Goal: Browse casually: Explore the website without a specific task or goal

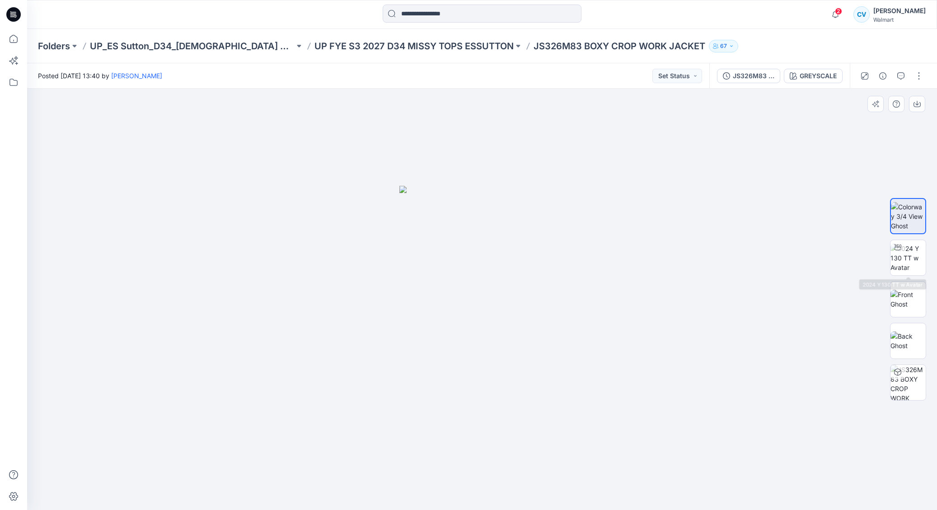
drag, startPoint x: 905, startPoint y: 256, endPoint x: 885, endPoint y: 254, distance: 20.9
click at [905, 256] on img at bounding box center [908, 258] width 35 height 28
drag, startPoint x: 524, startPoint y: 301, endPoint x: 412, endPoint y: 300, distance: 112.1
click at [413, 301] on img at bounding box center [482, 271] width 538 height 478
drag, startPoint x: 583, startPoint y: 374, endPoint x: 491, endPoint y: 316, distance: 108.9
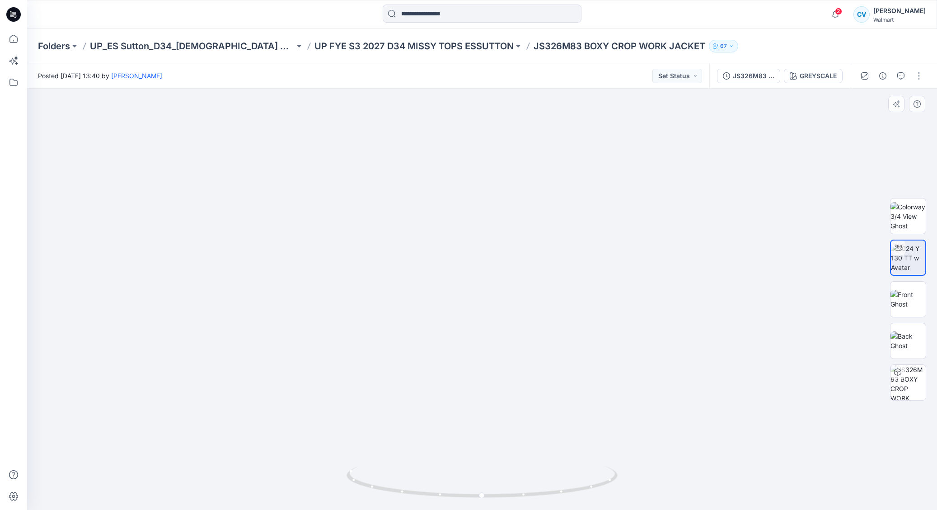
click at [490, 322] on img at bounding box center [482, 247] width 538 height 525
click at [528, 497] on icon at bounding box center [483, 483] width 273 height 34
drag, startPoint x: 521, startPoint y: 495, endPoint x: 290, endPoint y: 472, distance: 232.6
click at [290, 472] on div at bounding box center [482, 299] width 910 height 421
click at [912, 309] on img at bounding box center [908, 299] width 35 height 19
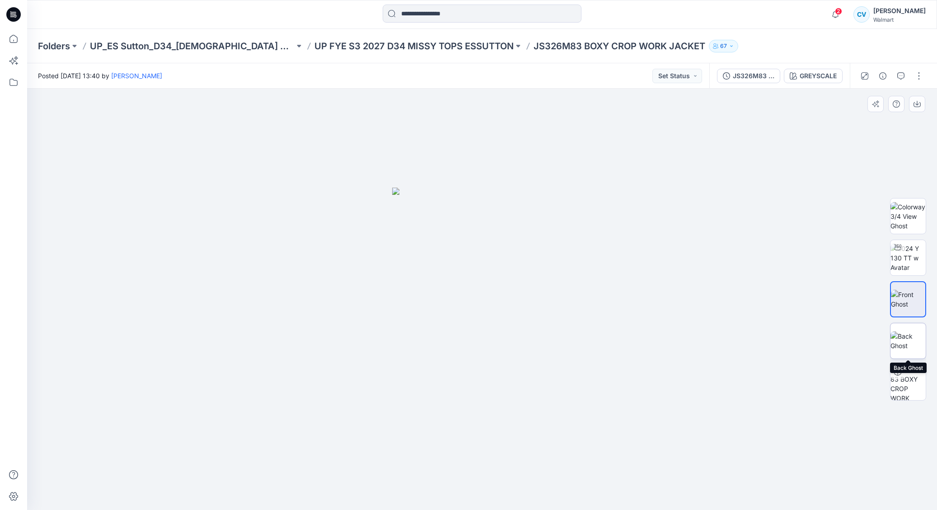
click at [908, 334] on img at bounding box center [908, 340] width 35 height 19
drag, startPoint x: 912, startPoint y: 358, endPoint x: 911, endPoint y: 362, distance: 4.6
click at [912, 359] on div at bounding box center [908, 299] width 36 height 226
click at [842, 16] on icon "button" at bounding box center [835, 14] width 17 height 18
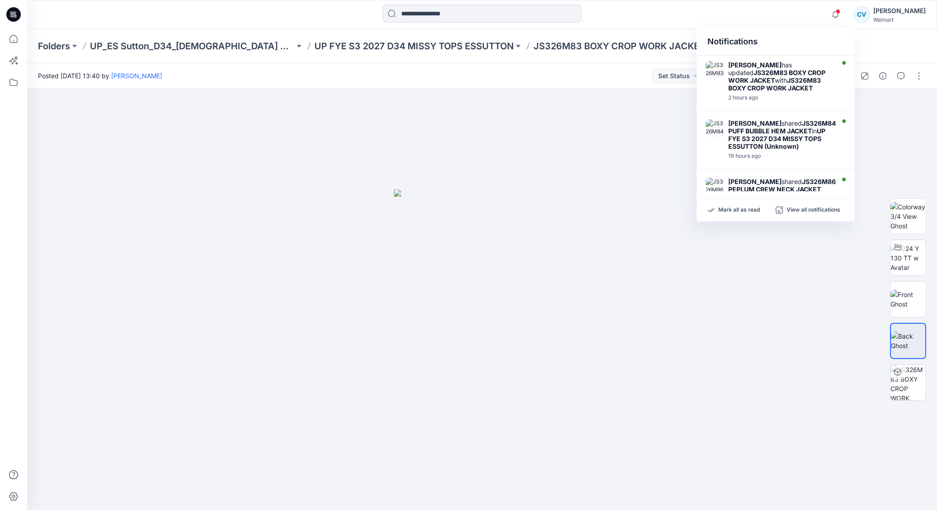
click at [805, 28] on div "Notifications" at bounding box center [776, 42] width 158 height 28
click at [841, 10] on span at bounding box center [838, 11] width 5 height 5
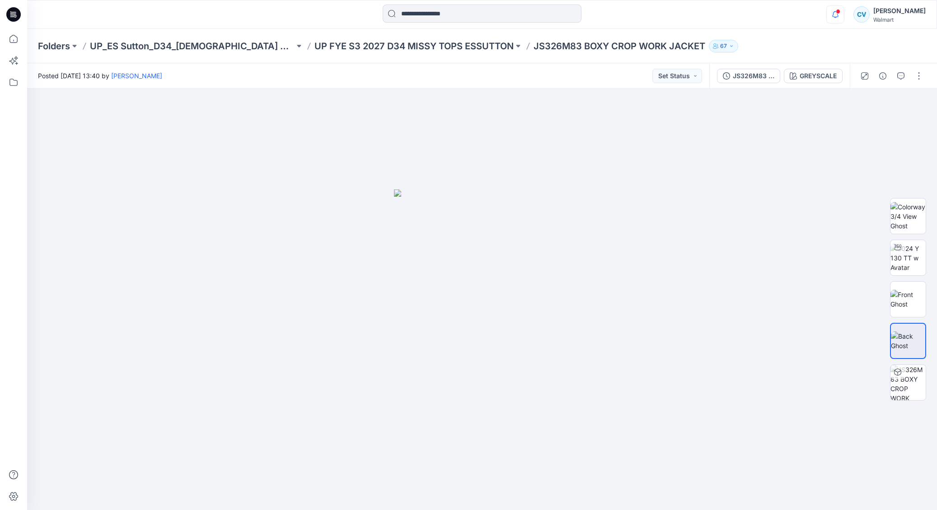
click at [177, 21] on div at bounding box center [140, 15] width 227 height 20
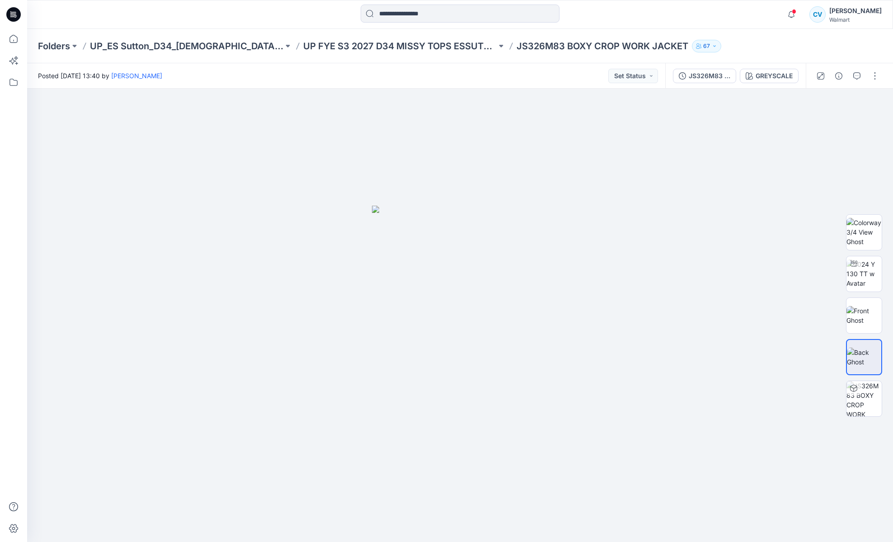
click at [156, 16] on div at bounding box center [135, 15] width 217 height 20
click at [800, 14] on icon "button" at bounding box center [791, 14] width 17 height 18
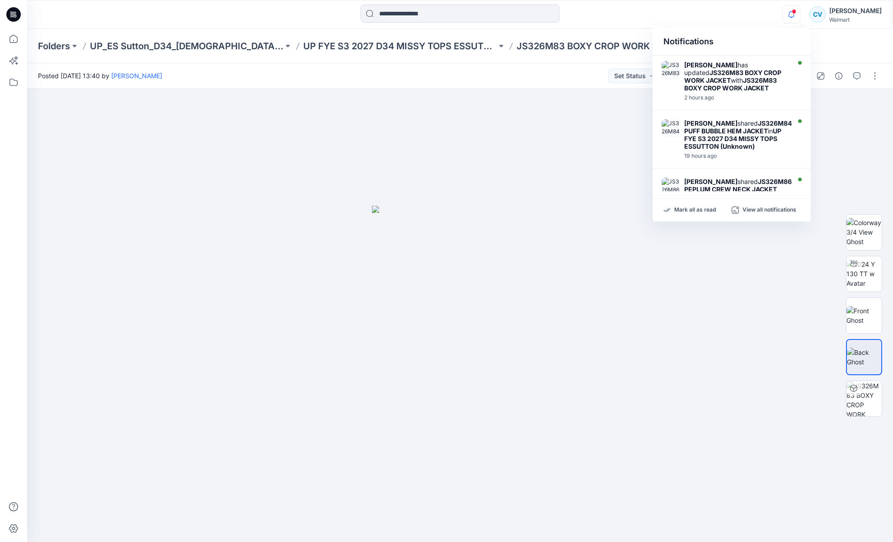
click at [800, 14] on icon "button" at bounding box center [791, 14] width 17 height 18
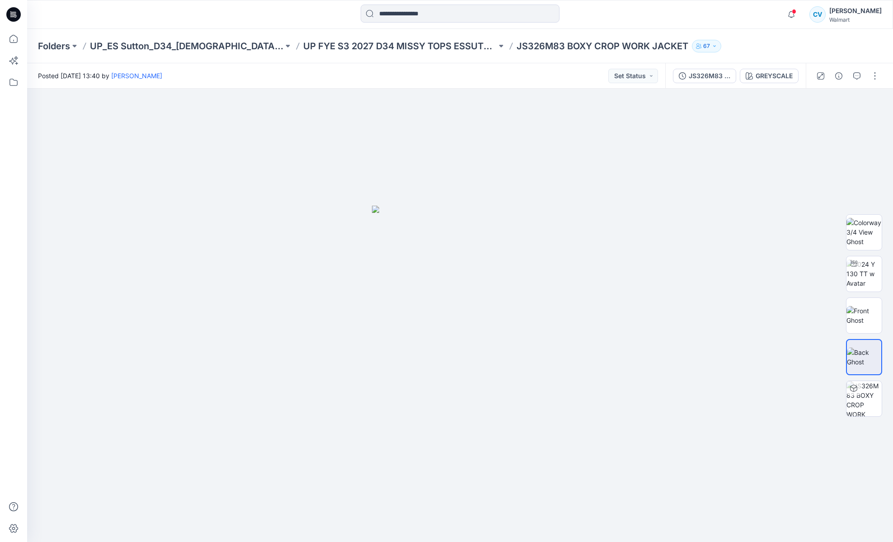
click at [752, 16] on div "Notifications [PERSON_NAME] has updated JS326M83 BOXY CROP WORK JACKET with JS3…" at bounding box center [460, 15] width 866 height 20
